Goal: Transaction & Acquisition: Purchase product/service

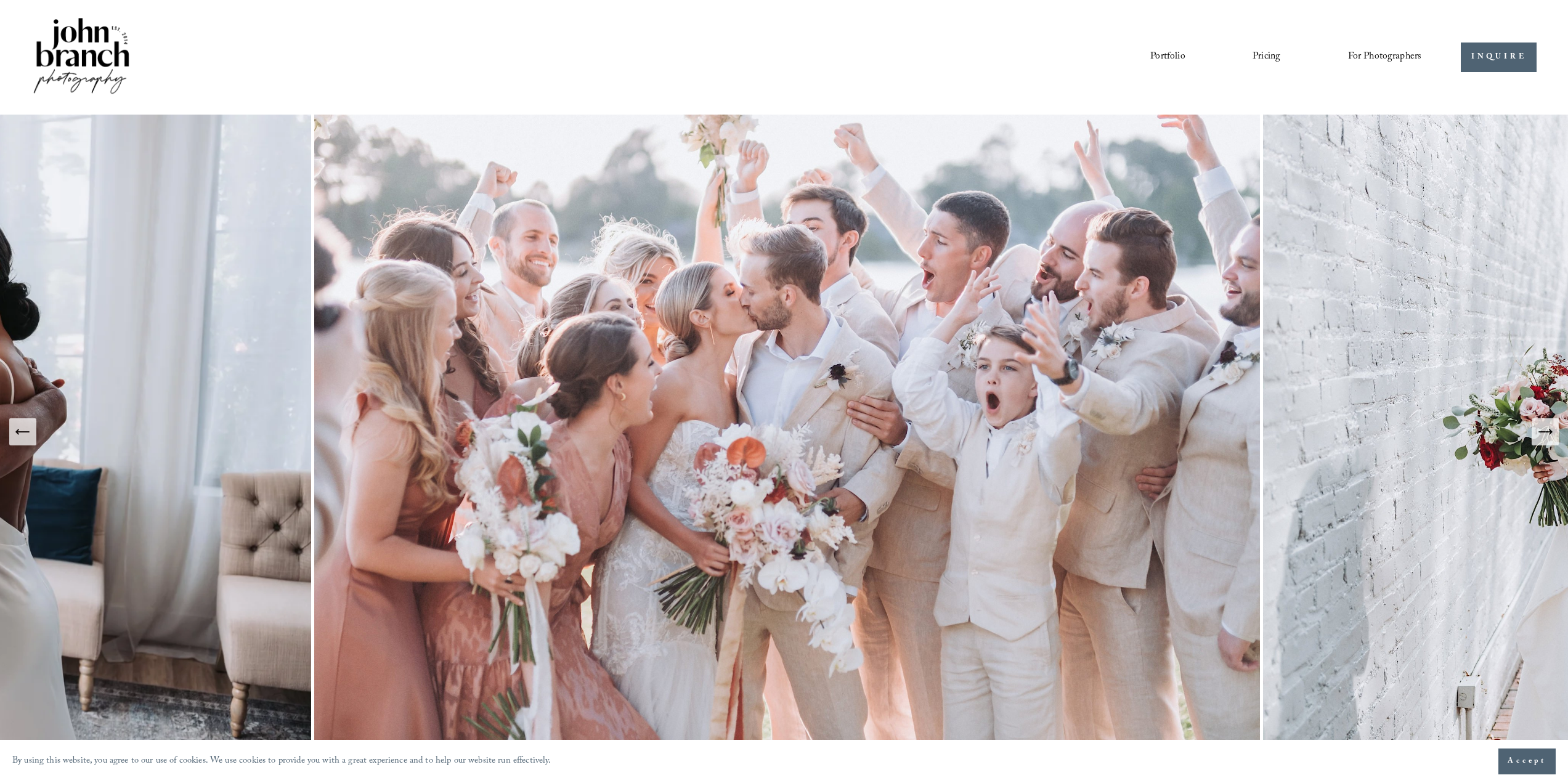
click at [1274, 57] on link "Pricing" at bounding box center [1267, 57] width 28 height 21
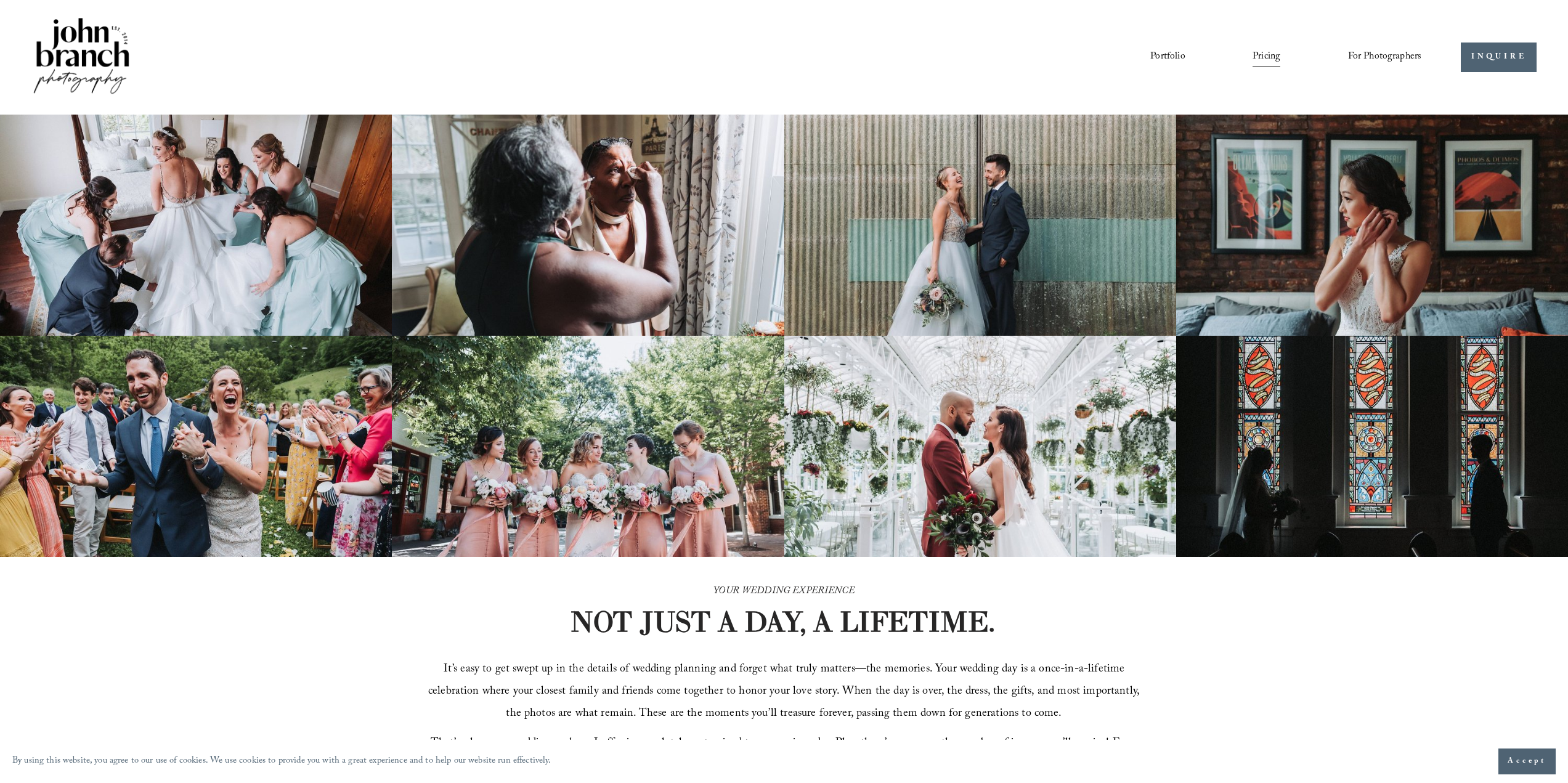
click at [0, 0] on span "Presets" at bounding box center [0, 0] width 0 height 0
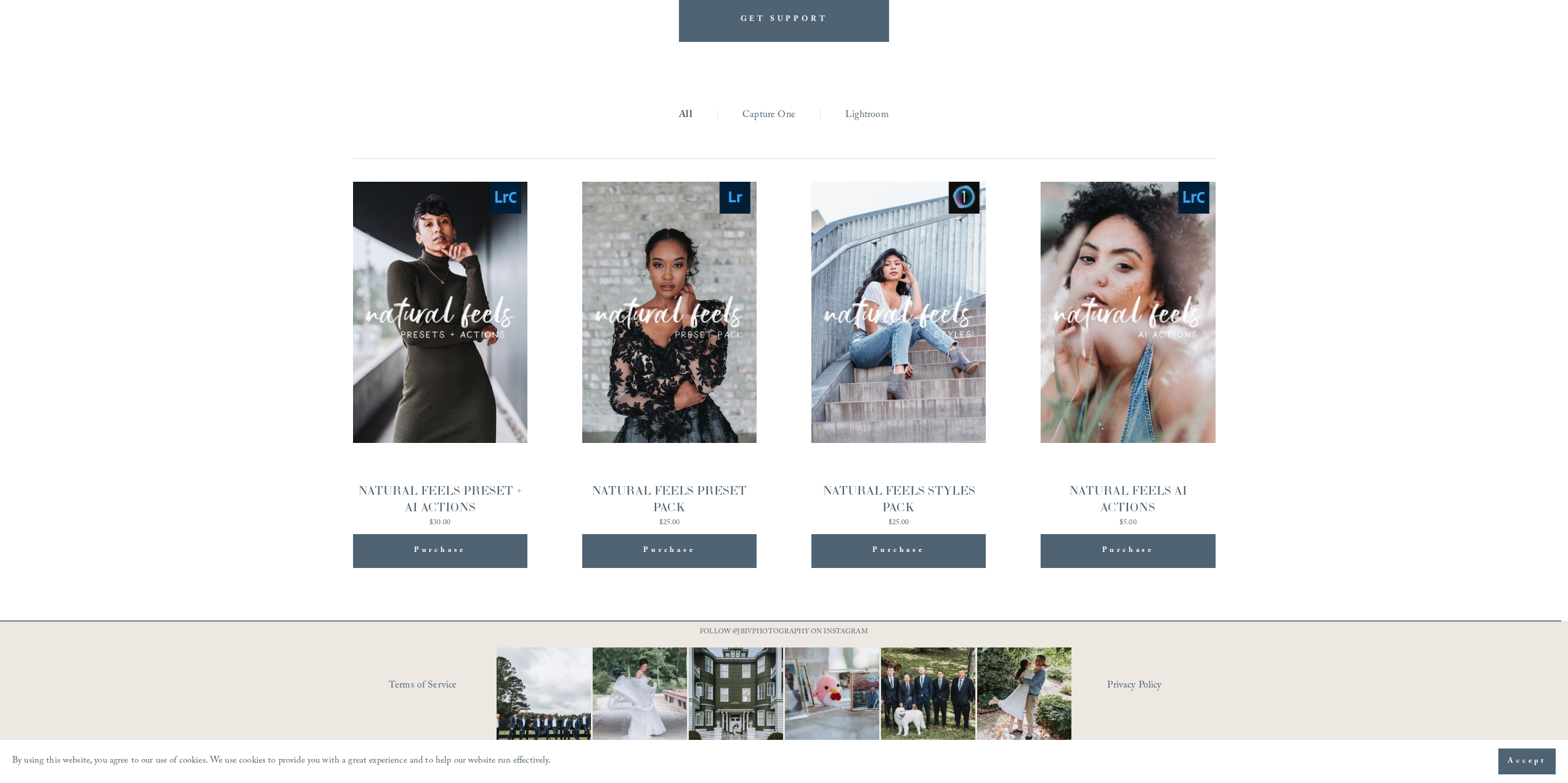
scroll to position [1384, 0]
